Goal: Information Seeking & Learning: Learn about a topic

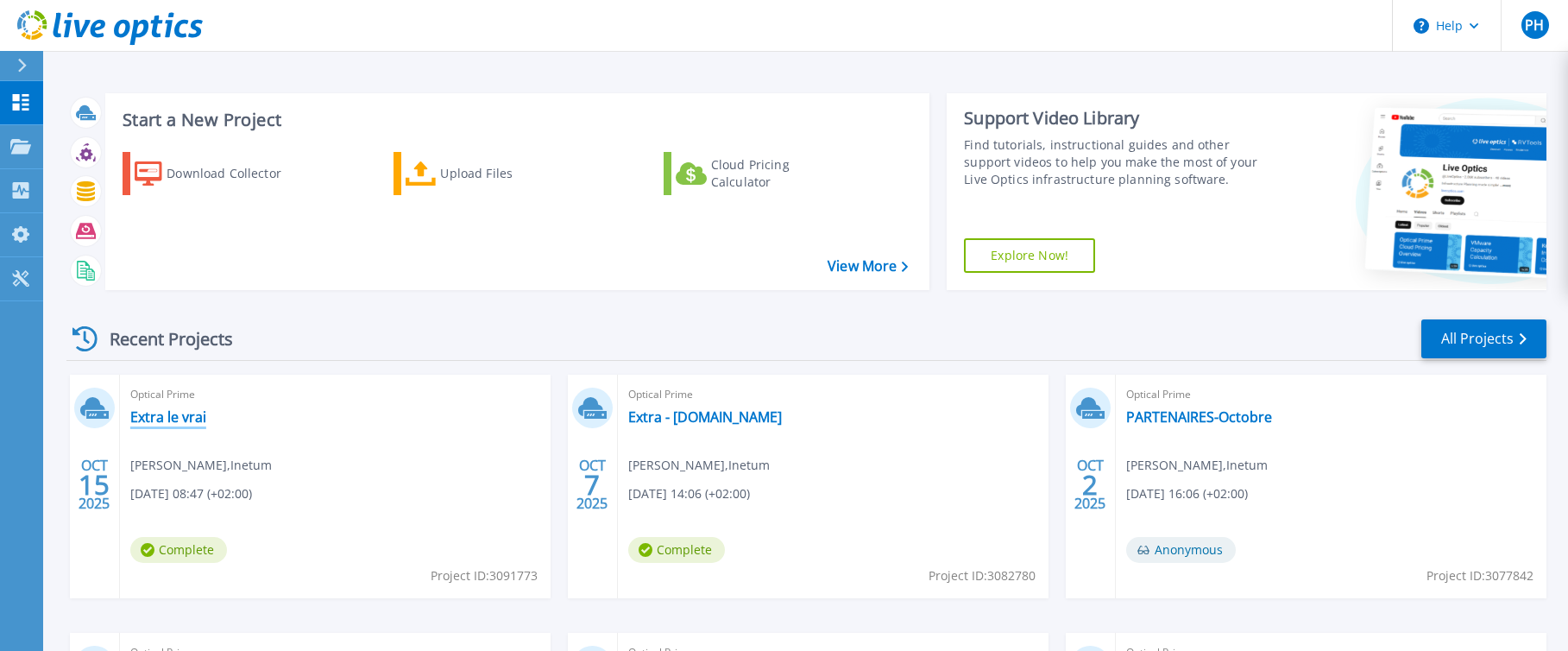
click at [186, 418] on link "Extra le vrai" at bounding box center [168, 417] width 76 height 17
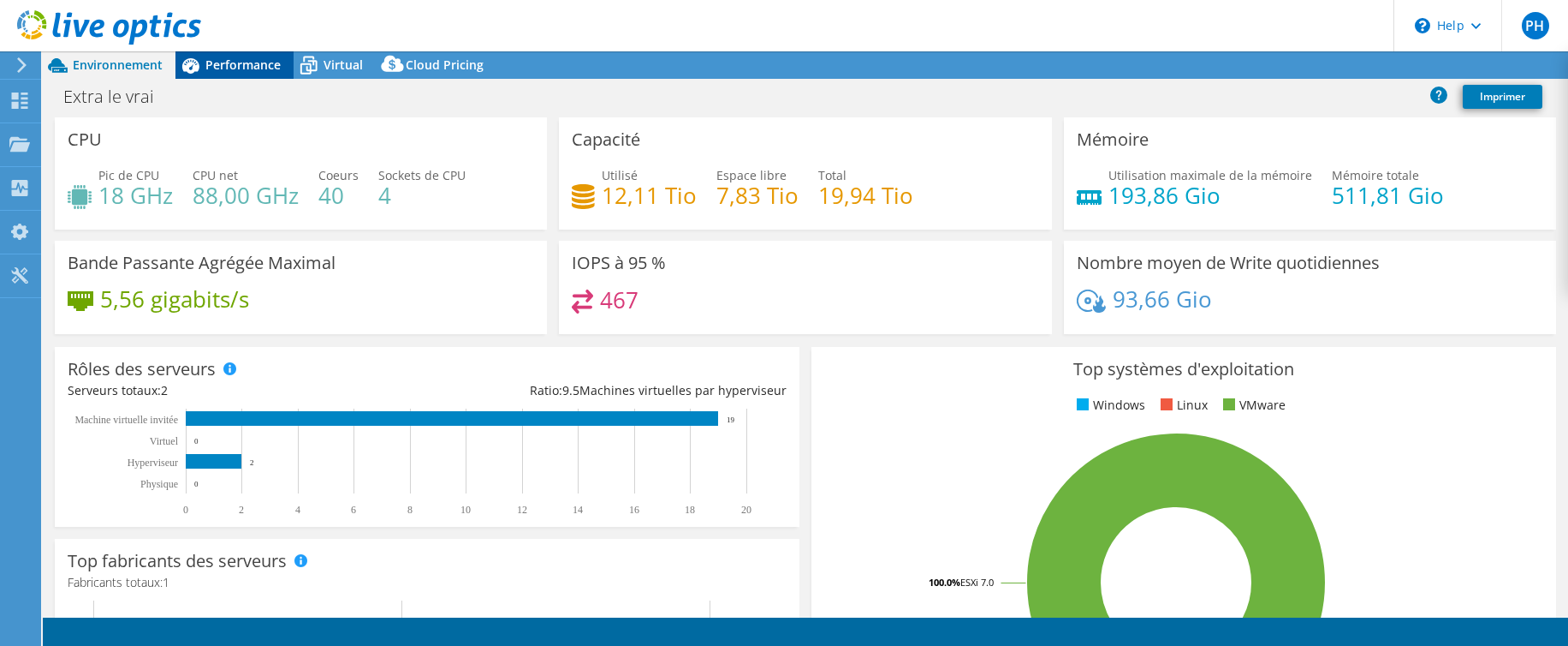
click at [242, 66] on span "Performance" at bounding box center [243, 65] width 75 height 16
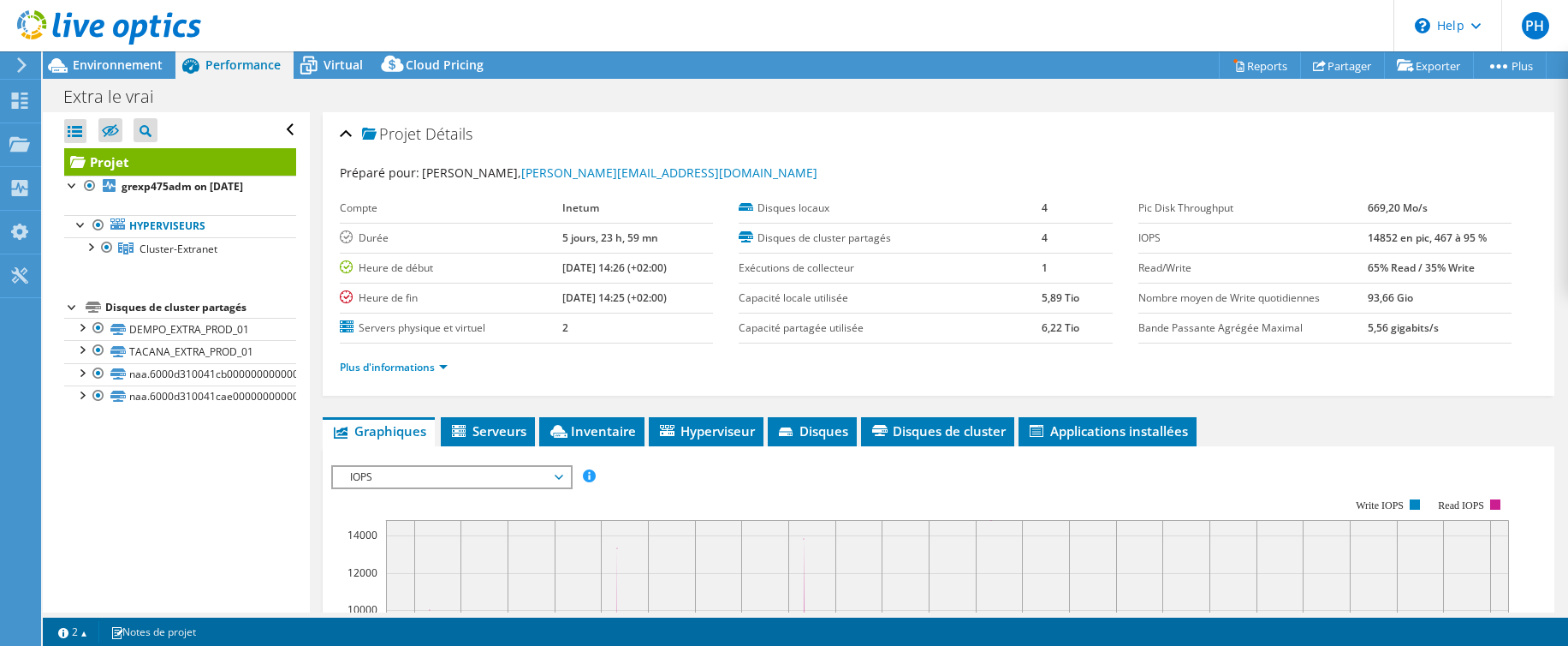
drag, startPoint x: 234, startPoint y: 477, endPoint x: 323, endPoint y: 481, distance: 89.1
click at [234, 480] on div "Ouvrir tout Fermer tout Masquer les nœuds exclus Filtre de l'arborescence des p…" at bounding box center [176, 362] width 266 height 500
click at [371, 480] on span "IOPS" at bounding box center [451, 477] width 220 height 20
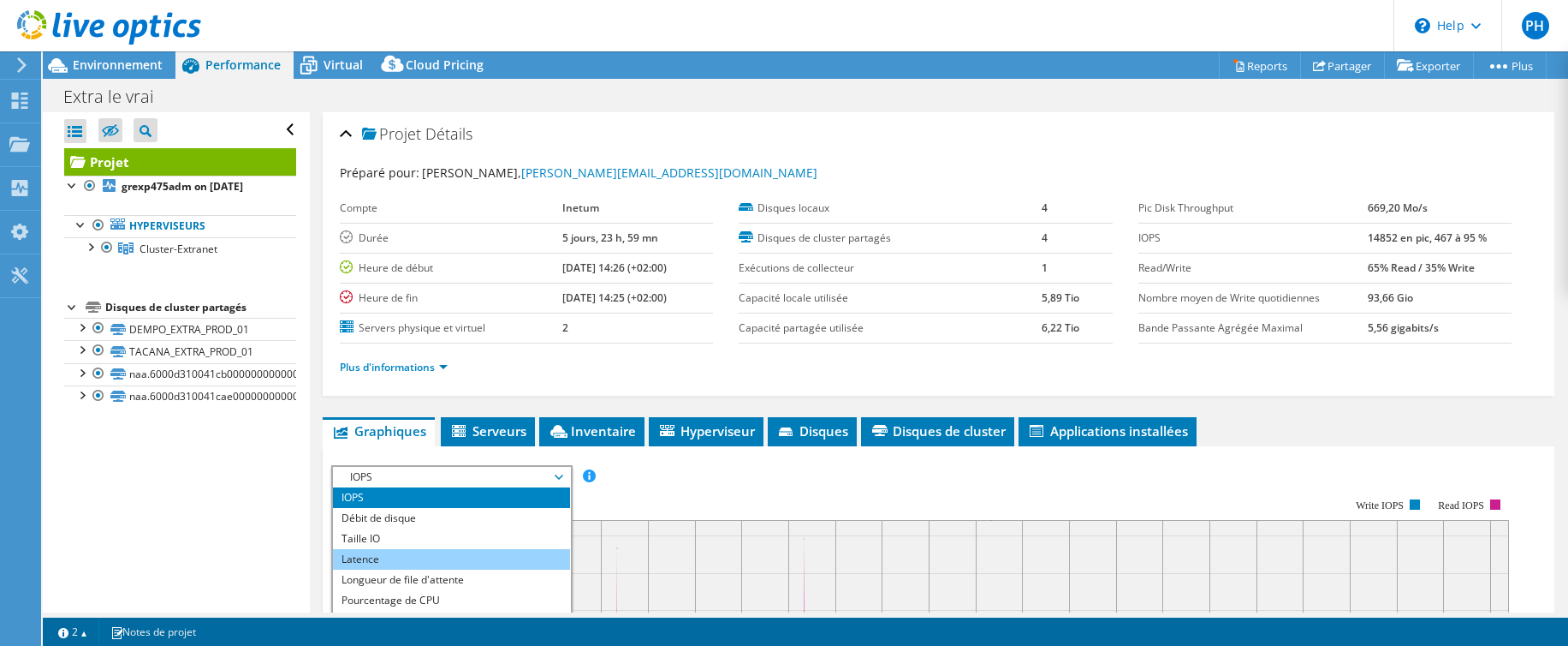
scroll to position [31, 0]
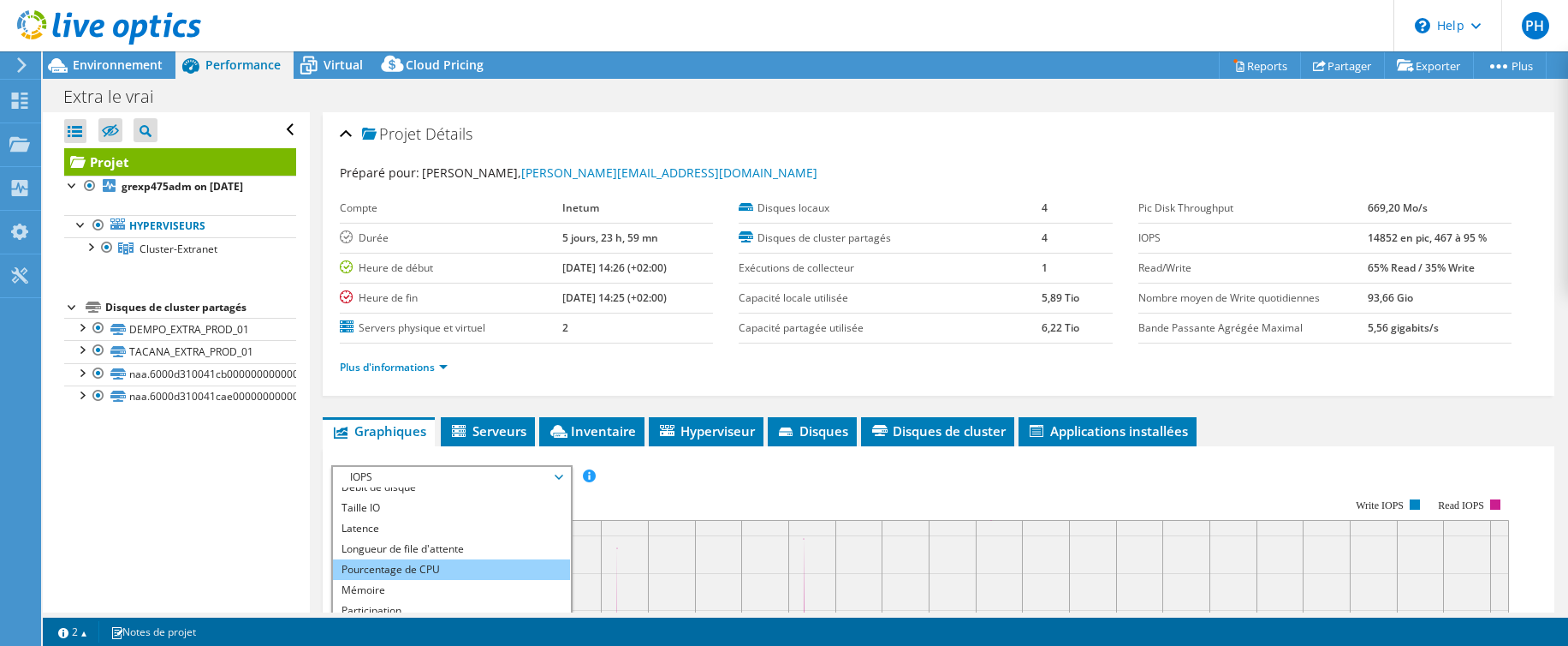
click at [417, 567] on li "Pourcentage de CPU" at bounding box center [451, 569] width 237 height 20
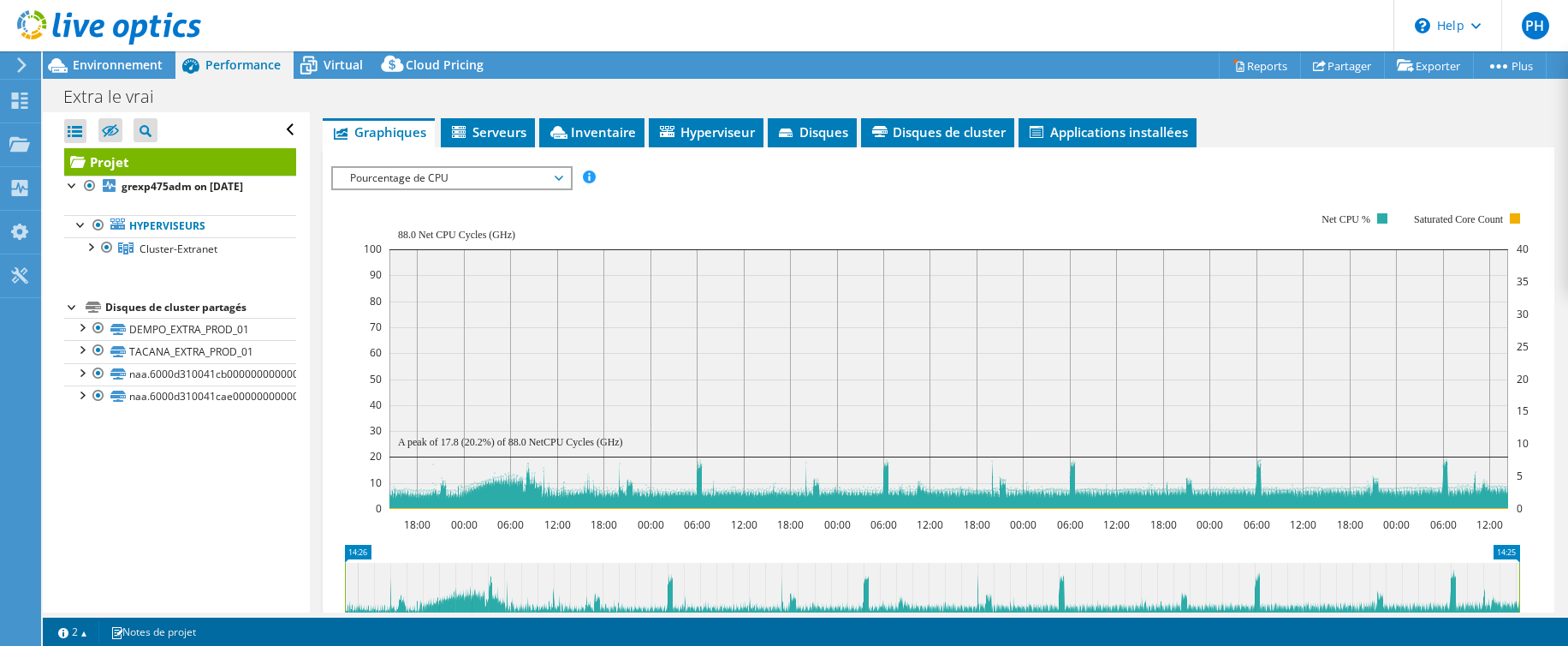
scroll to position [296, 0]
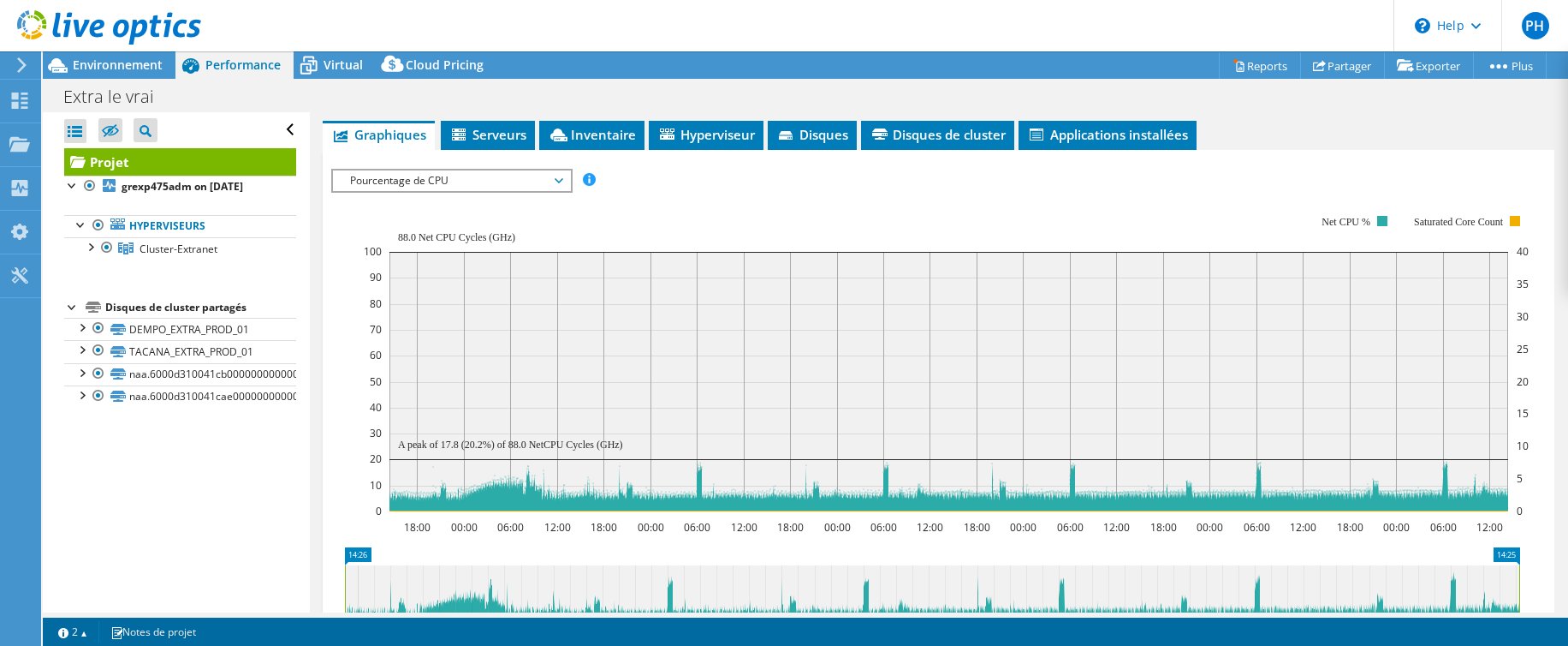
click at [429, 176] on span "Pourcentage de CPU" at bounding box center [451, 180] width 220 height 20
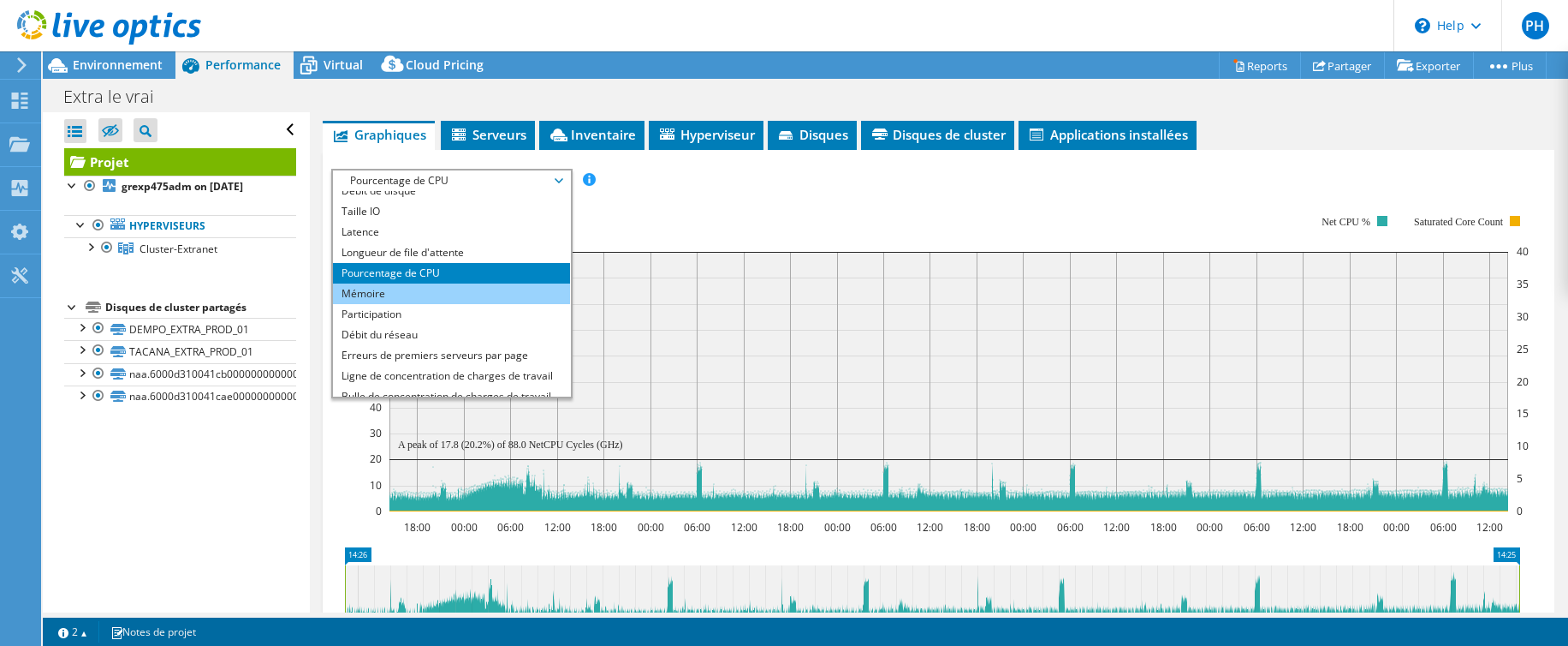
click at [451, 295] on li "Mémoire" at bounding box center [451, 293] width 237 height 20
